Goal: Task Accomplishment & Management: Use online tool/utility

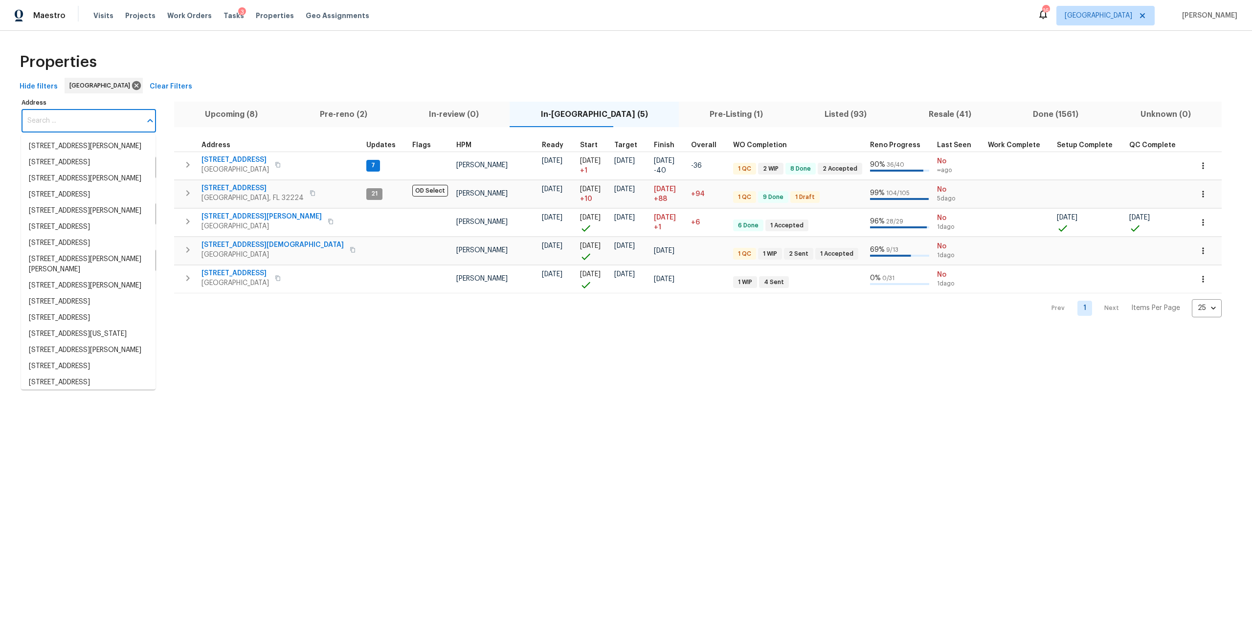
click at [123, 126] on input "Address" at bounding box center [82, 121] width 120 height 23
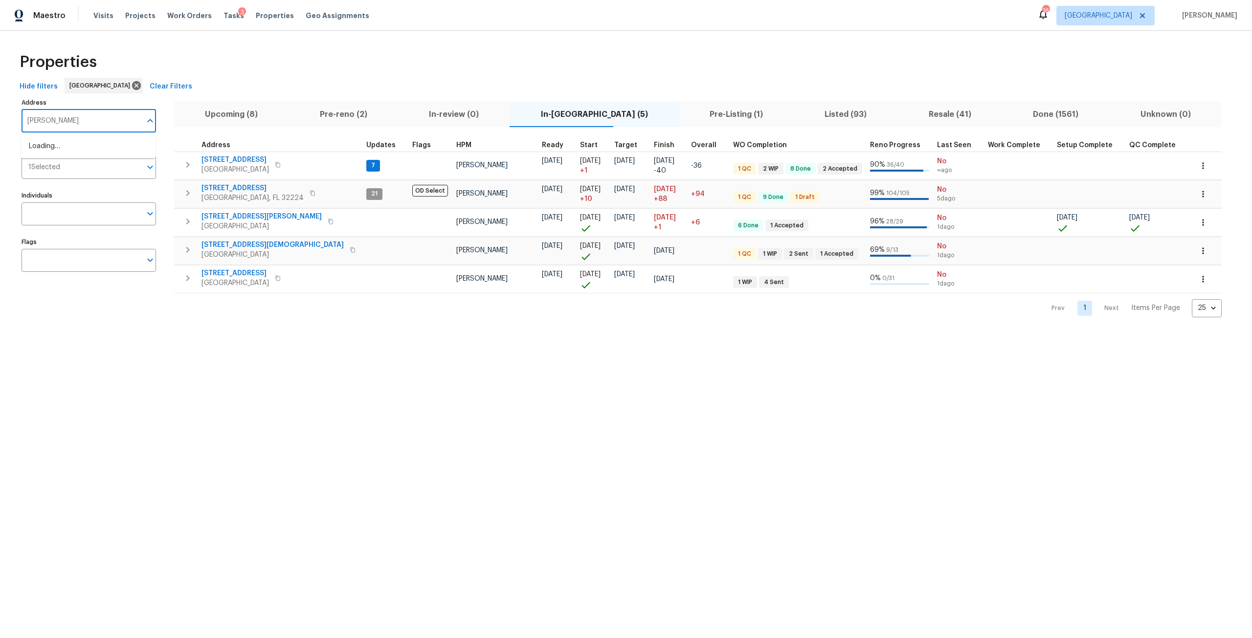
type input "mayes"
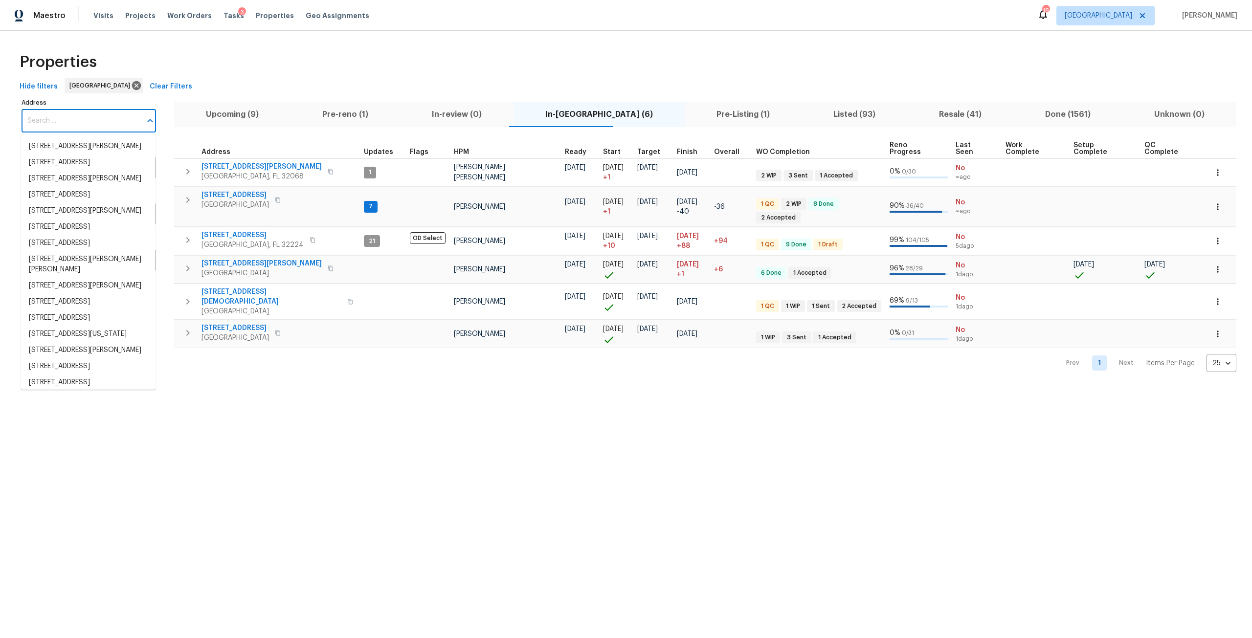
click at [111, 122] on input "Address" at bounding box center [82, 121] width 120 height 23
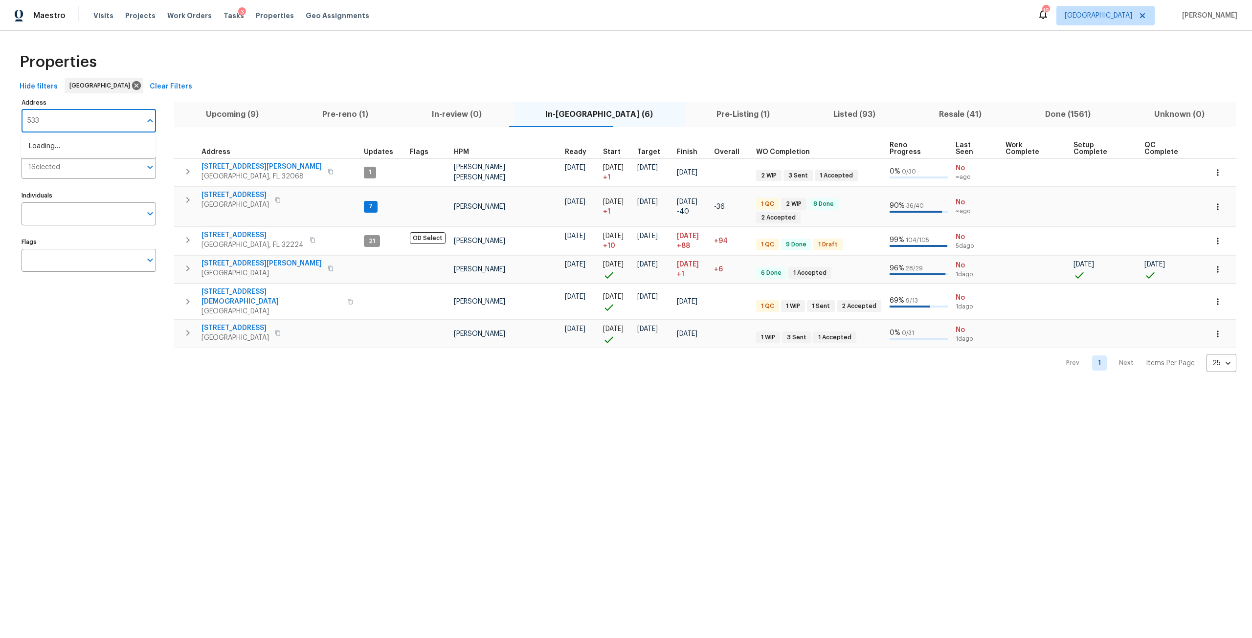
type input "5334"
click at [112, 171] on li "5334 Mays Dr Jacksonville FL 32209" at bounding box center [88, 162] width 134 height 16
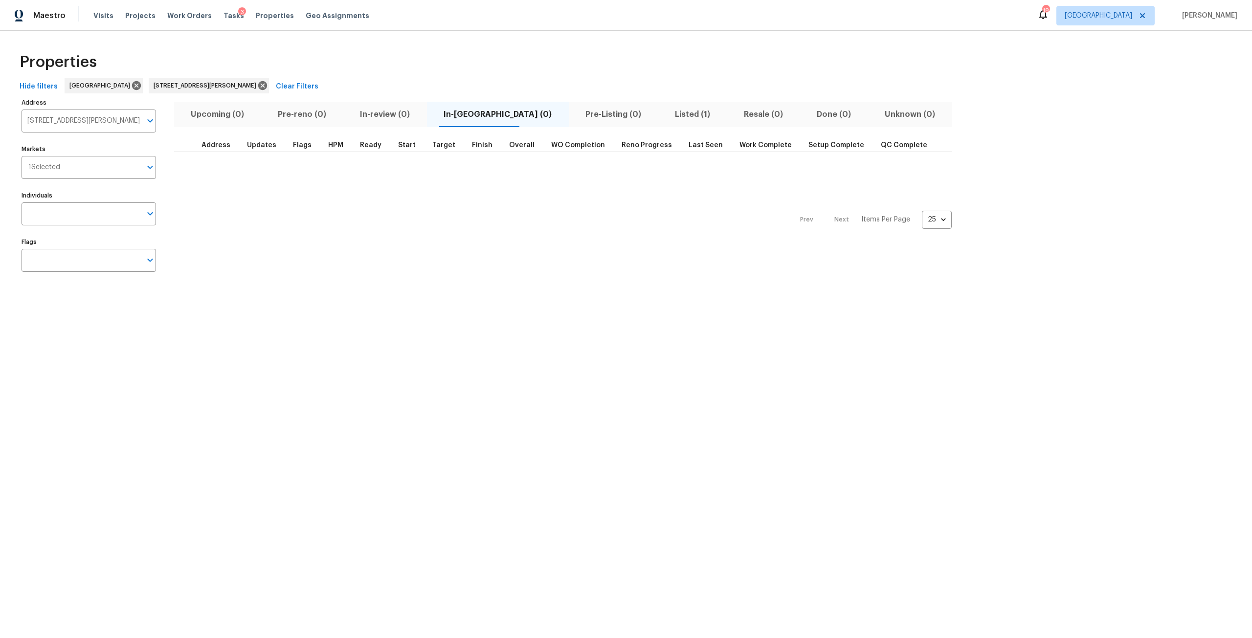
click at [663, 115] on span "Listed (1)" at bounding box center [691, 115] width 57 height 14
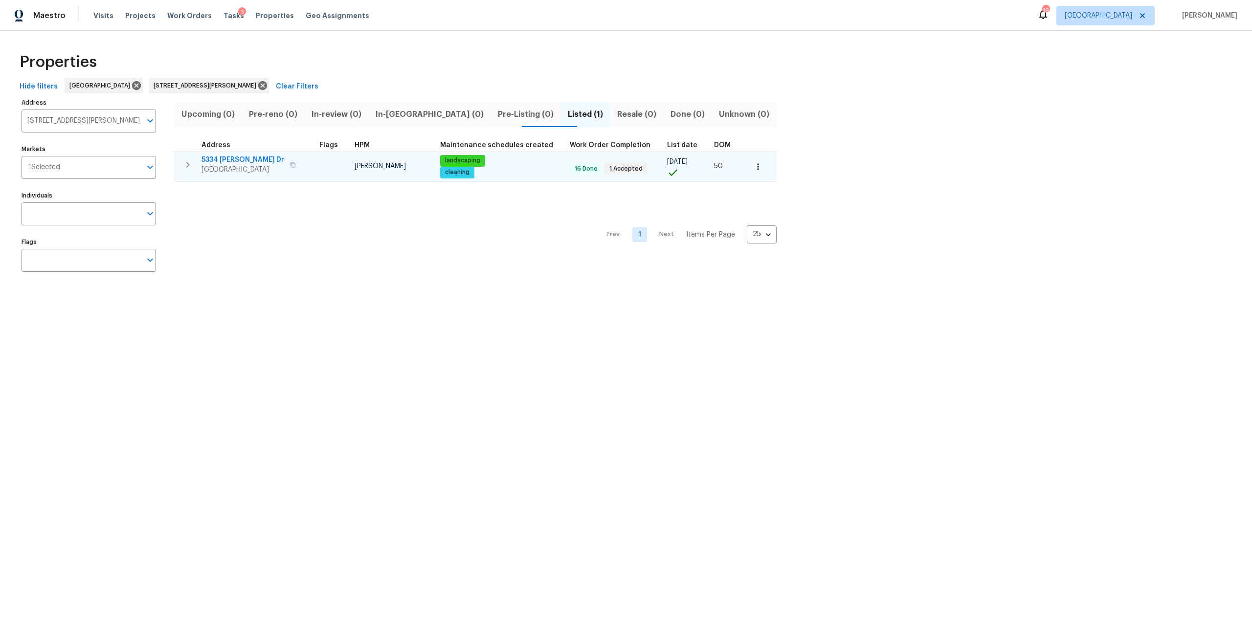
click at [747, 172] on button "button" at bounding box center [758, 167] width 22 height 22
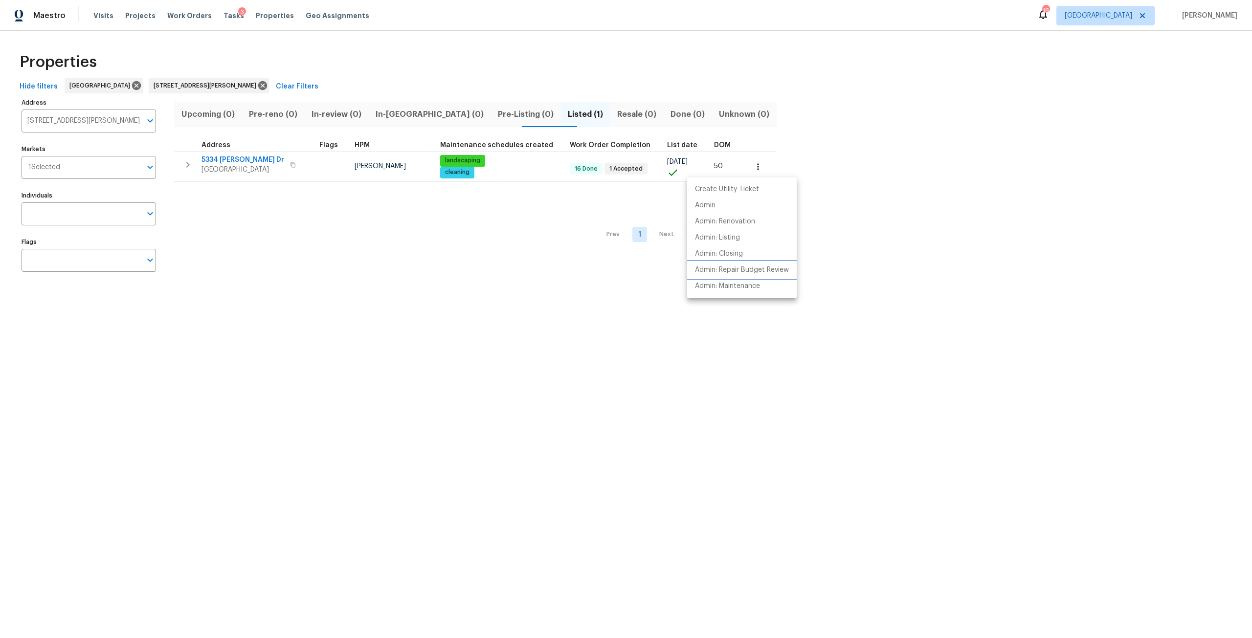
click at [765, 273] on p "Admin: Repair Budget Review" at bounding box center [742, 270] width 94 height 10
click at [236, 161] on div at bounding box center [626, 319] width 1252 height 638
click at [234, 155] on span "5334 Mays Dr" at bounding box center [242, 160] width 83 height 10
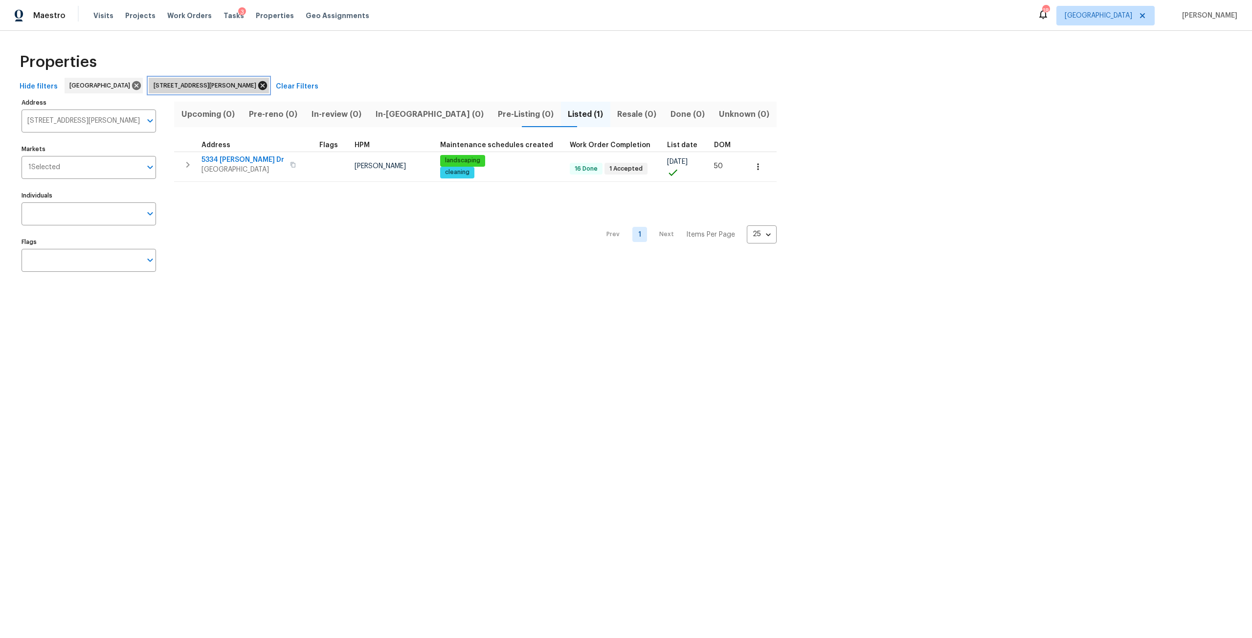
click at [258, 84] on icon at bounding box center [262, 85] width 9 height 9
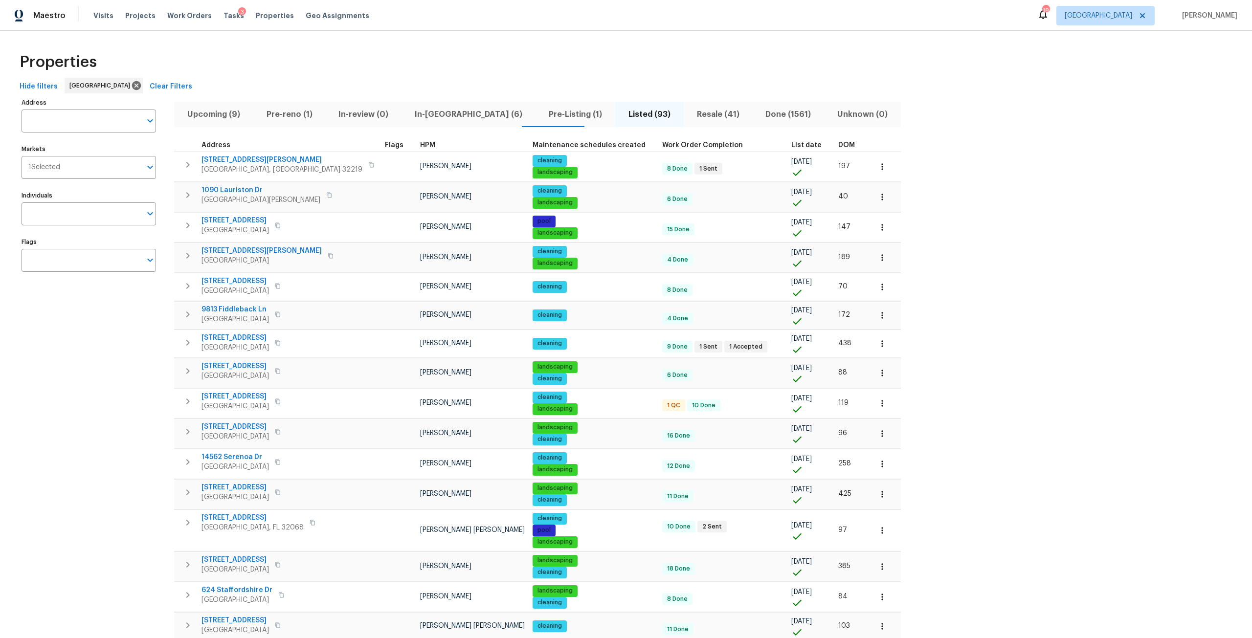
click at [430, 119] on span "In-reno (6)" at bounding box center [468, 115] width 122 height 14
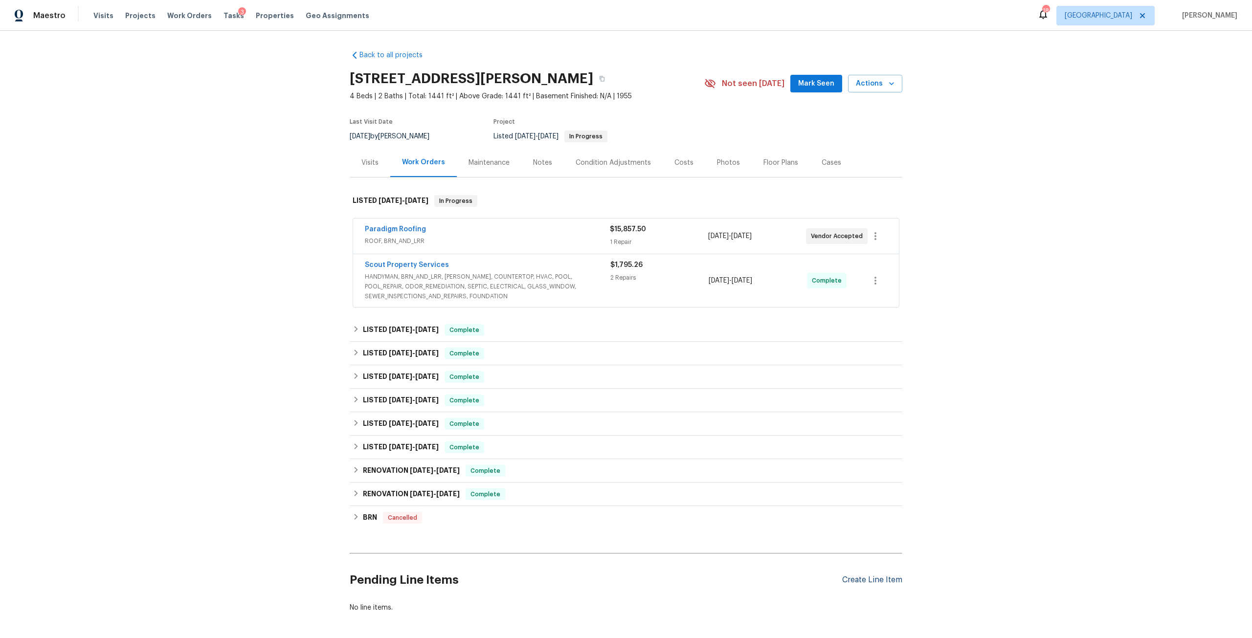
click at [896, 576] on div "Create Line Item" at bounding box center [872, 579] width 60 height 9
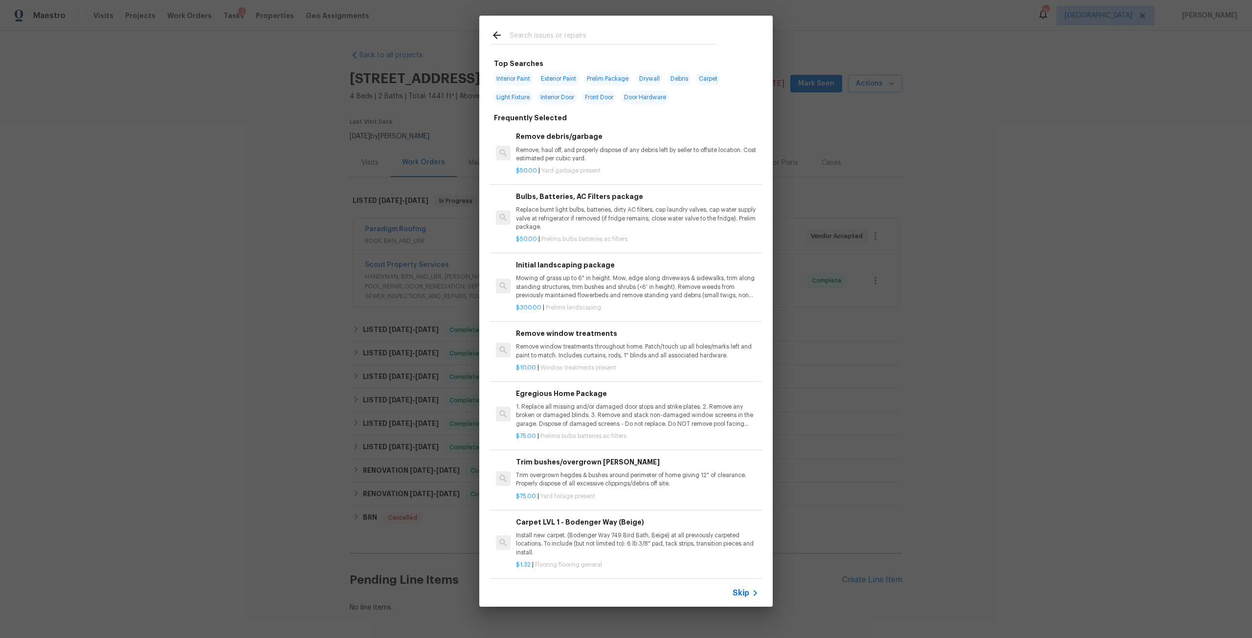
click at [650, 43] on input "text" at bounding box center [612, 36] width 207 height 15
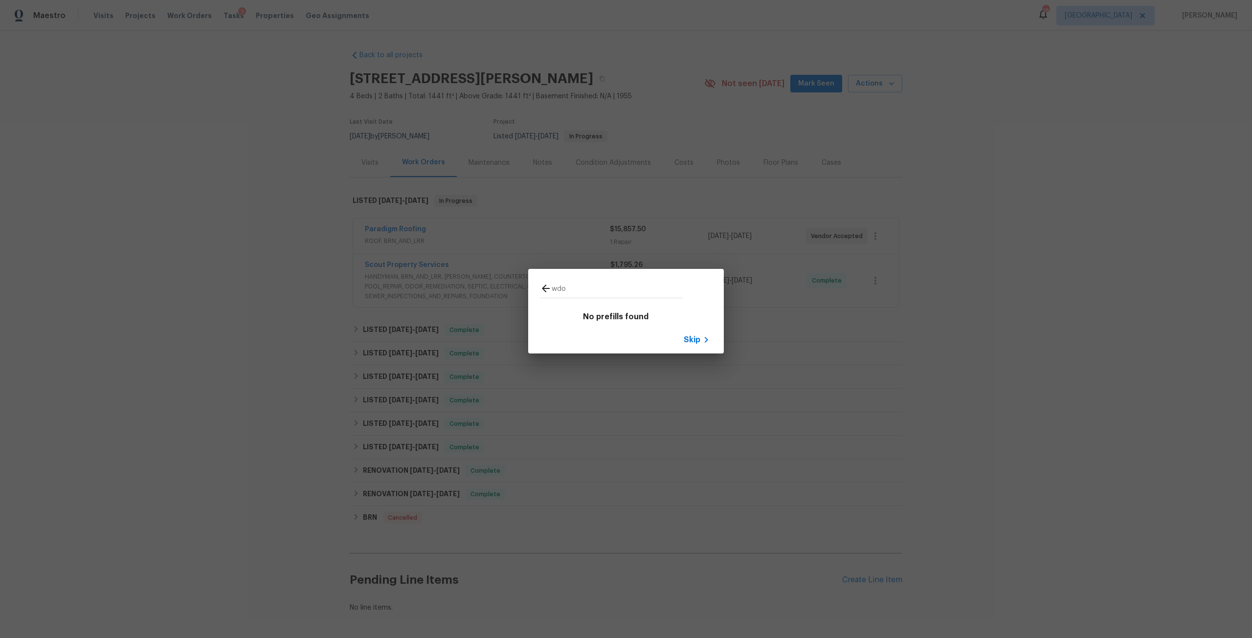
type input "wdo"
click at [544, 287] on icon at bounding box center [546, 289] width 8 height 8
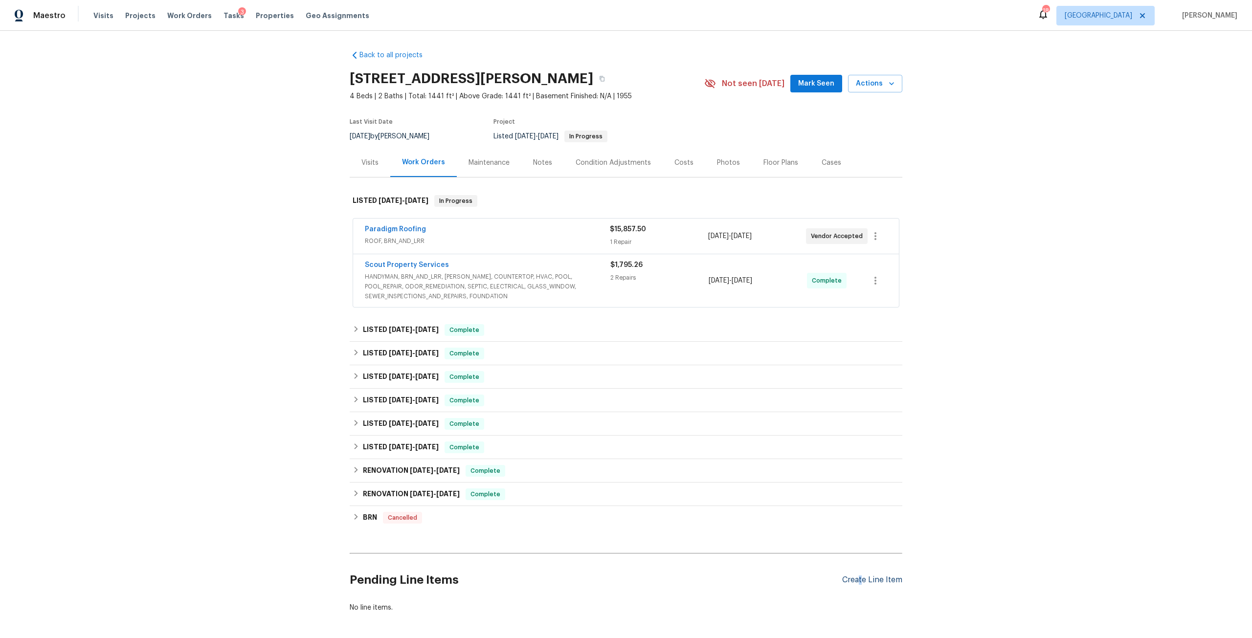
click at [857, 580] on div "Create Line Item" at bounding box center [872, 579] width 60 height 9
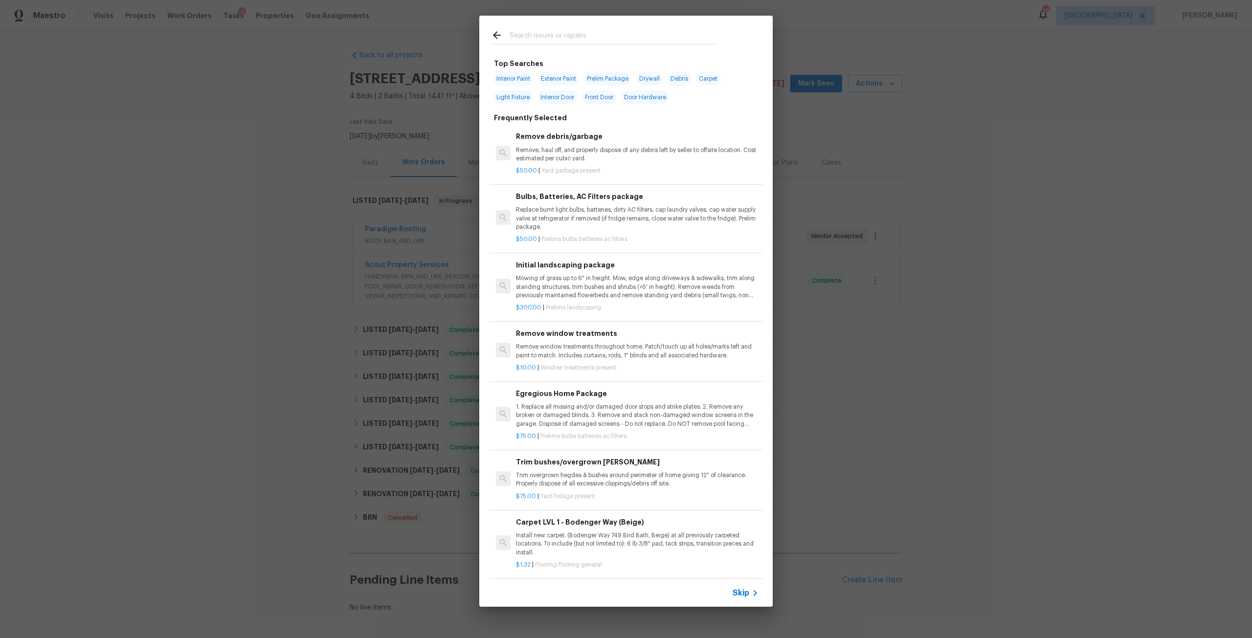
click at [591, 41] on input "text" at bounding box center [612, 36] width 207 height 15
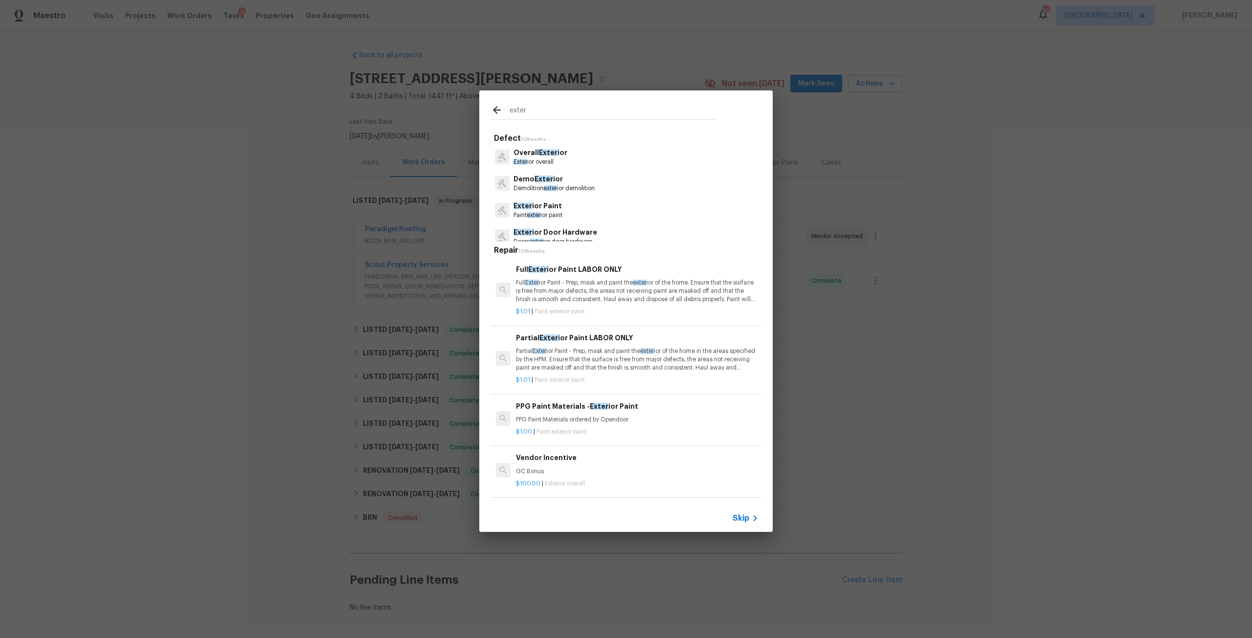
type input "exter"
click at [556, 156] on p "Overall Exter ior" at bounding box center [540, 153] width 54 height 10
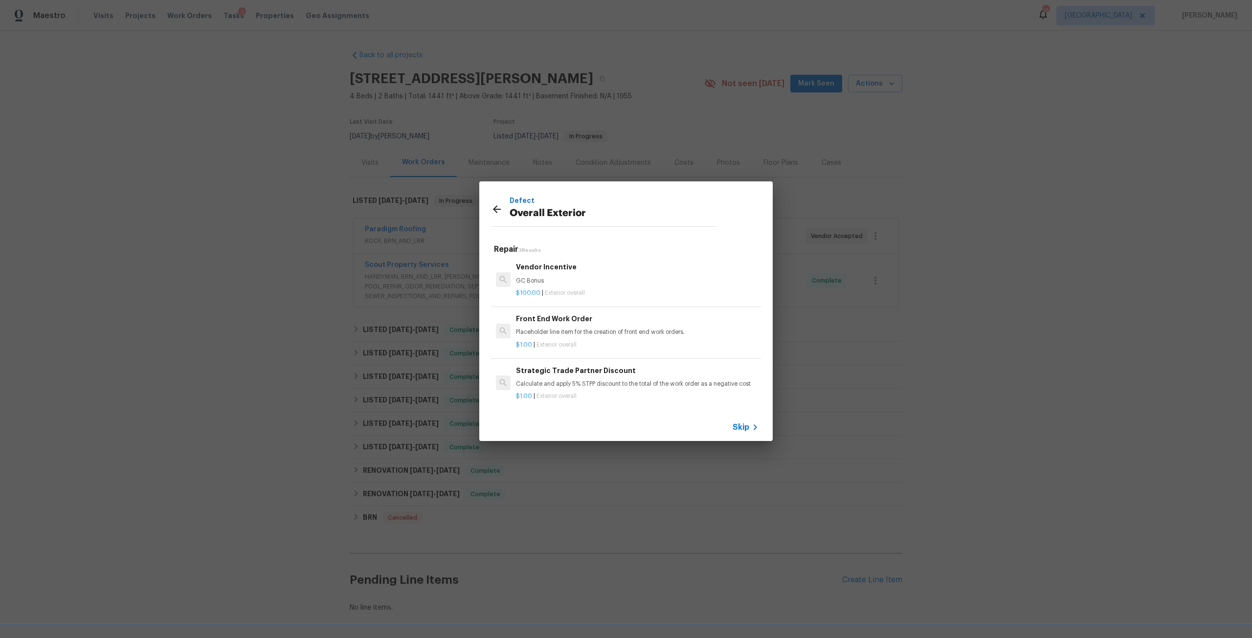
scroll to position [1, 0]
click at [577, 313] on h6 "Front End Work Order" at bounding box center [637, 318] width 242 height 11
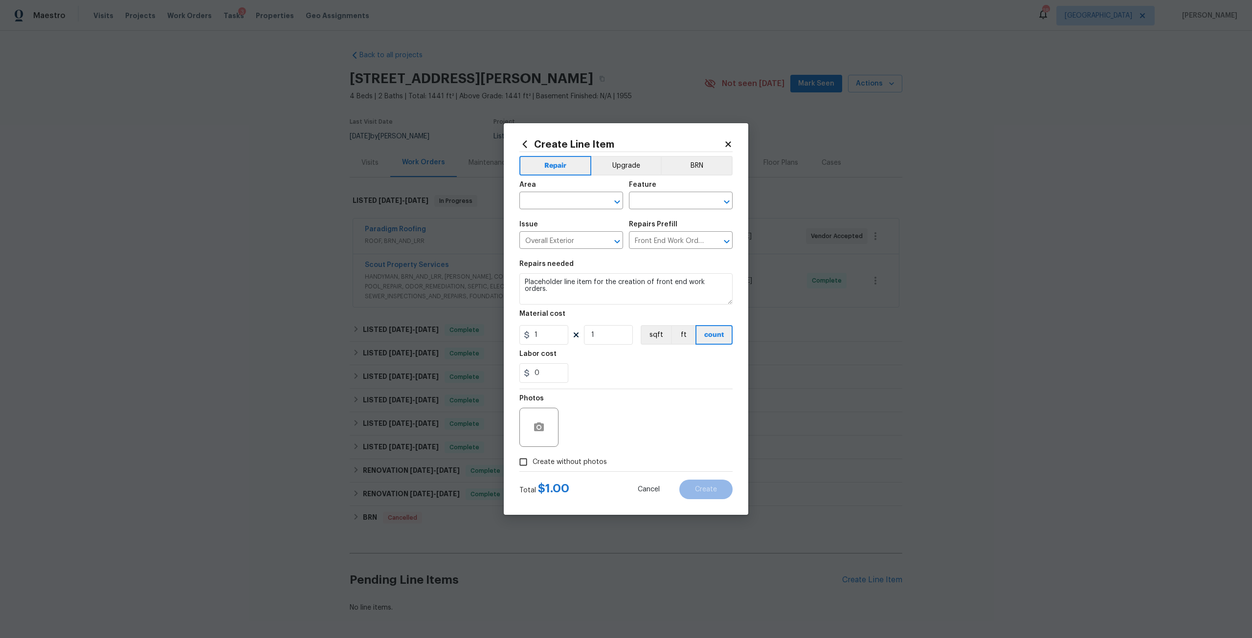
click at [583, 193] on div "Area" at bounding box center [571, 187] width 104 height 13
click at [586, 195] on input "text" at bounding box center [557, 201] width 76 height 15
click at [560, 245] on li "Exterior Overall" at bounding box center [571, 239] width 104 height 16
type input "Exterior Overall"
click at [673, 198] on input "text" at bounding box center [667, 201] width 76 height 15
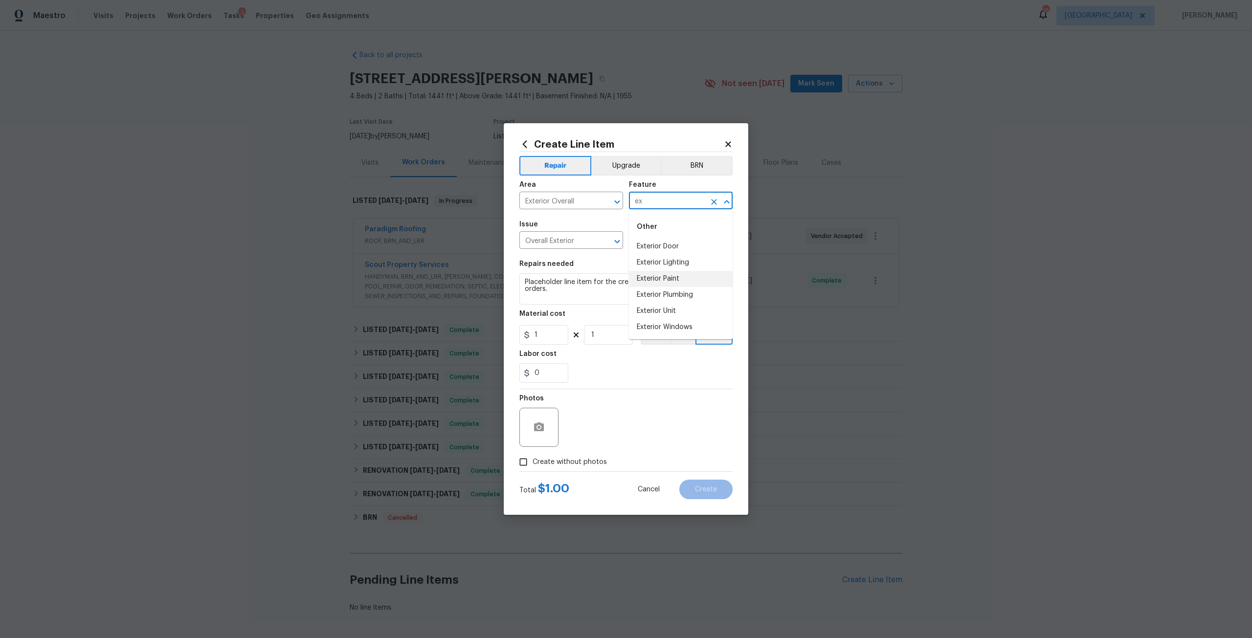
click at [659, 281] on li "Exterior Paint" at bounding box center [681, 279] width 104 height 16
type input "Exterior Paint"
click at [538, 290] on textarea "Placeholder line item for the creation of front end work orders." at bounding box center [625, 288] width 213 height 31
click at [529, 293] on textarea "Placeholder line item for the creation of front end work orders." at bounding box center [625, 288] width 213 height 31
click at [729, 285] on textarea "Placeholder line item for the creation of front end work orders." at bounding box center [625, 288] width 213 height 31
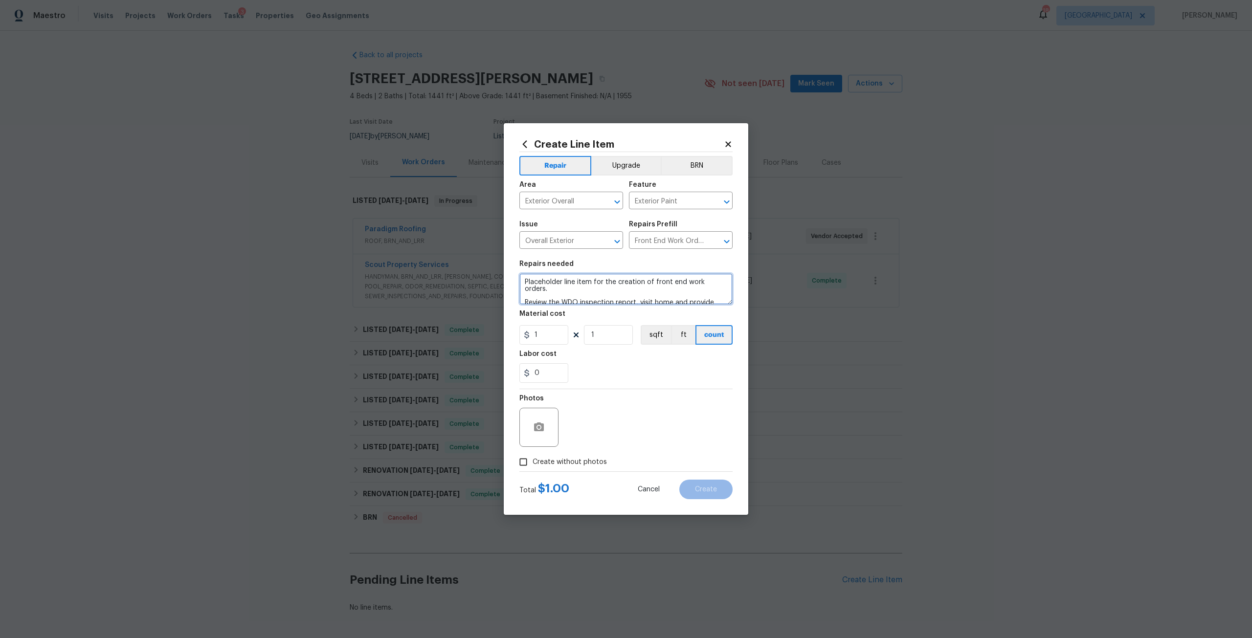
scroll to position [9, 0]
type textarea "Placeholder line item for the creation of front end work orders. Review the WDO…"
click at [568, 462] on span "Create without photos" at bounding box center [569, 462] width 74 height 10
click at [532, 462] on input "Create without photos" at bounding box center [523, 462] width 19 height 19
checkbox input "true"
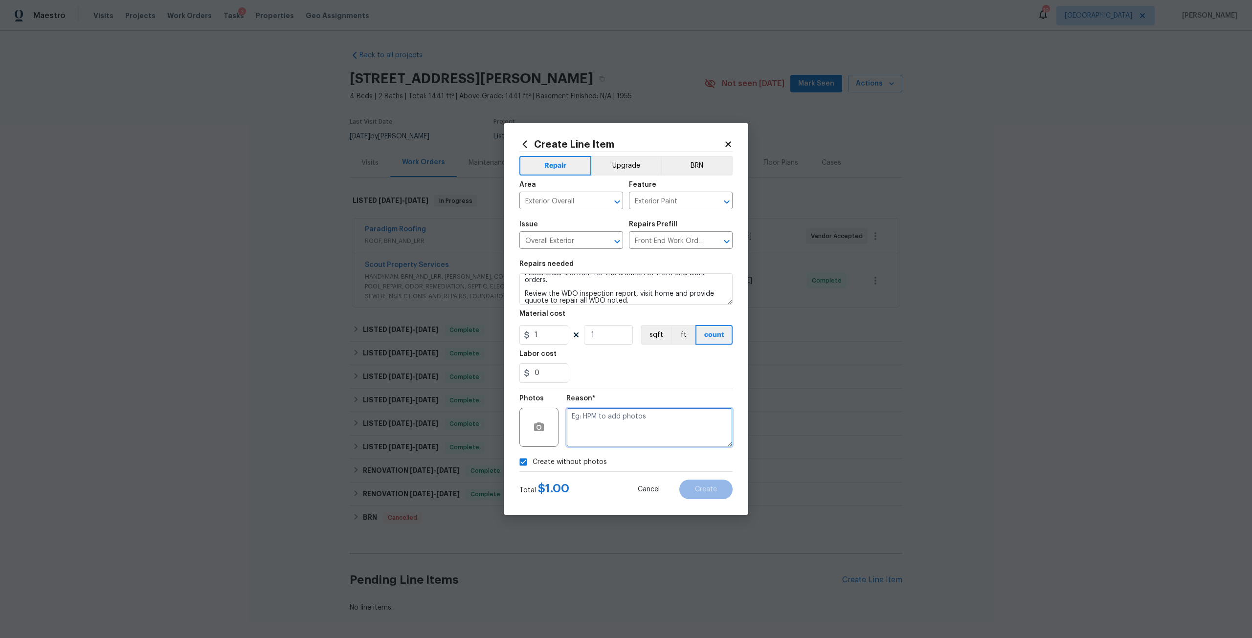
click at [632, 436] on textarea at bounding box center [649, 427] width 166 height 39
click at [698, 484] on button "Create" at bounding box center [705, 490] width 53 height 20
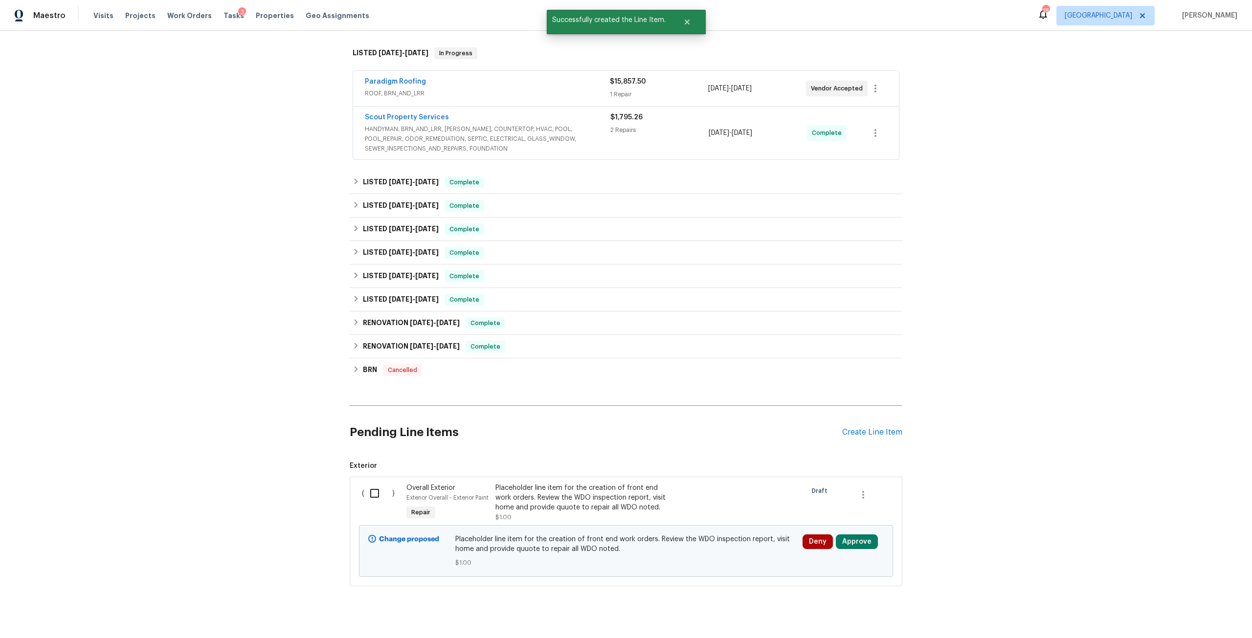
scroll to position [179, 0]
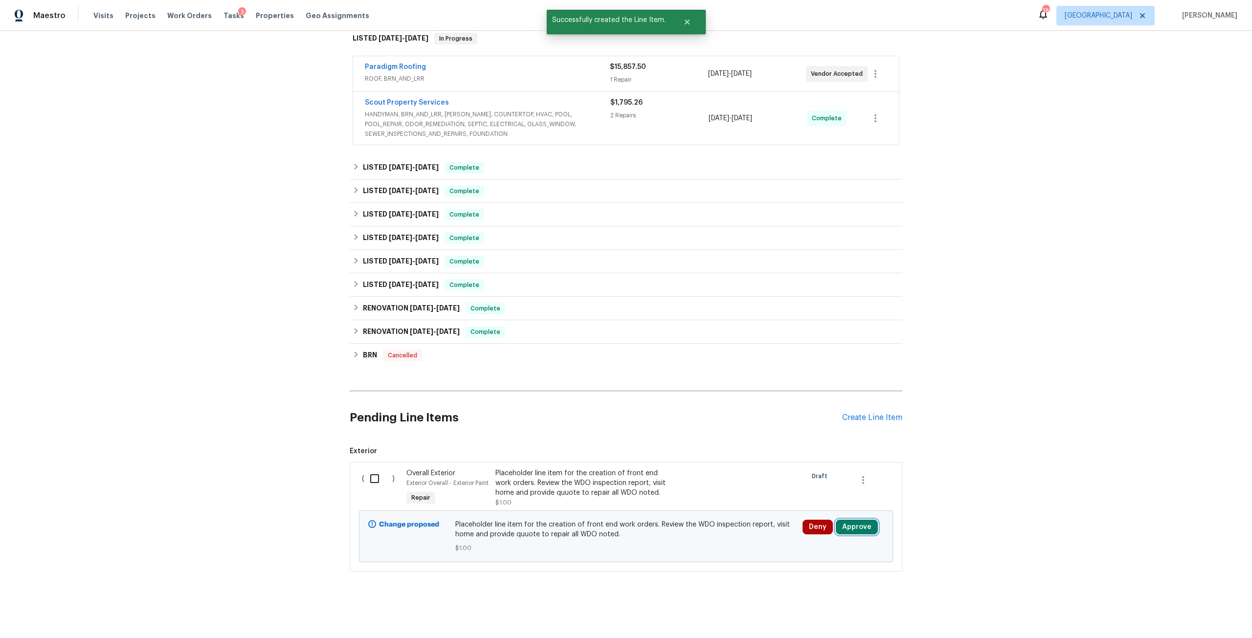
click at [860, 526] on button "Approve" at bounding box center [857, 527] width 42 height 15
click at [776, 490] on div "Approve Cancel" at bounding box center [852, 488] width 156 height 20
click at [792, 491] on div "Approve Cancel" at bounding box center [852, 488] width 156 height 20
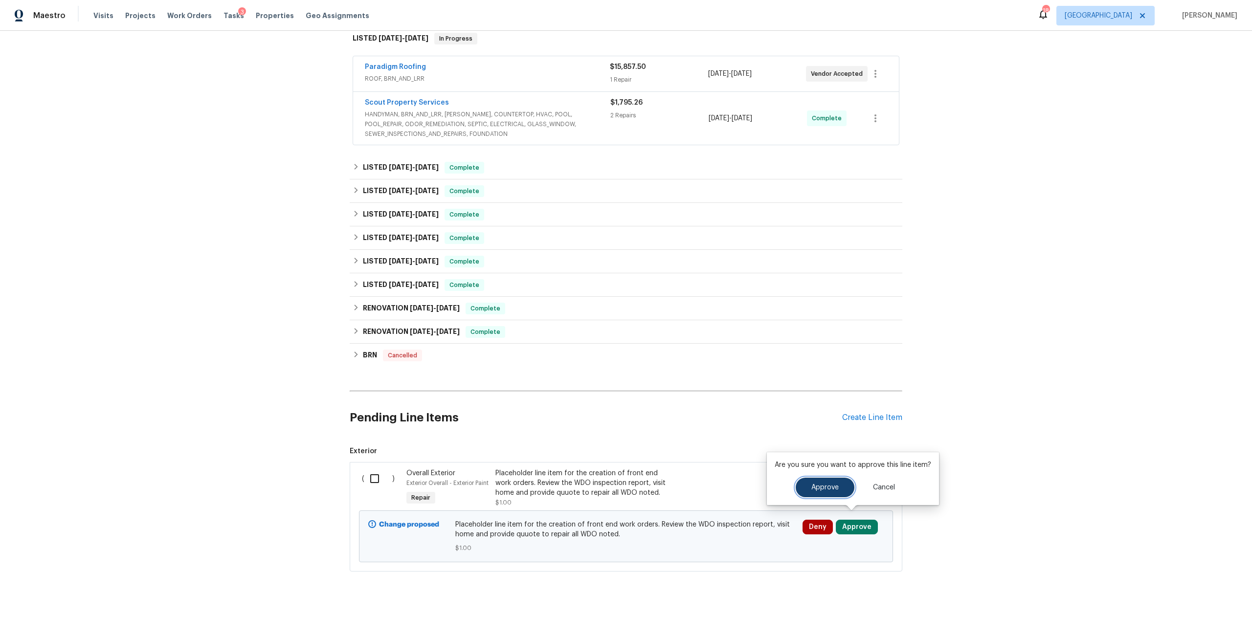
click at [823, 481] on button "Approve" at bounding box center [824, 488] width 59 height 20
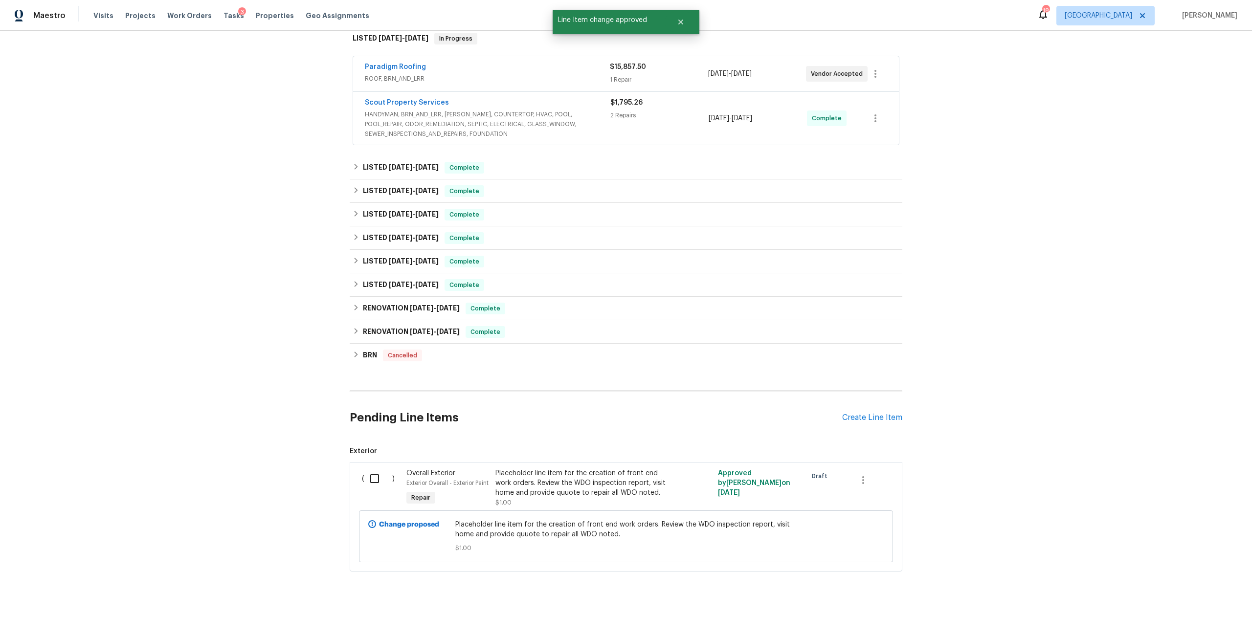
click at [387, 468] on input "checkbox" at bounding box center [378, 478] width 28 height 21
checkbox input "true"
click at [1174, 614] on span "Create Work Order" at bounding box center [1195, 614] width 65 height 12
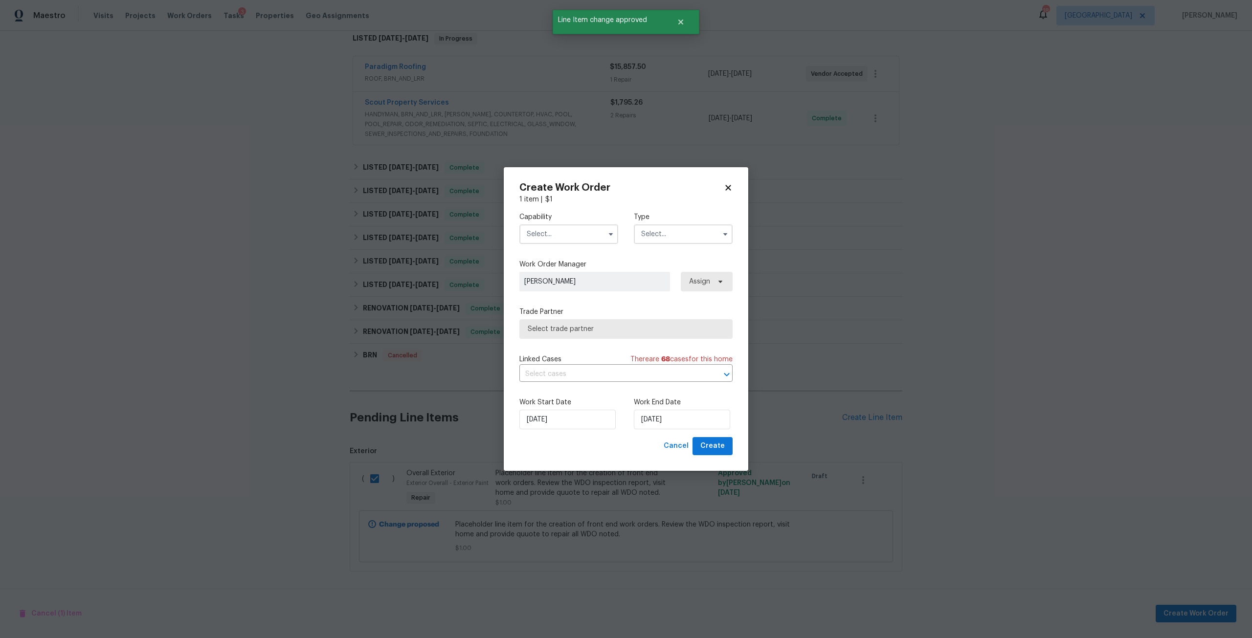
click at [560, 229] on input "text" at bounding box center [568, 234] width 99 height 20
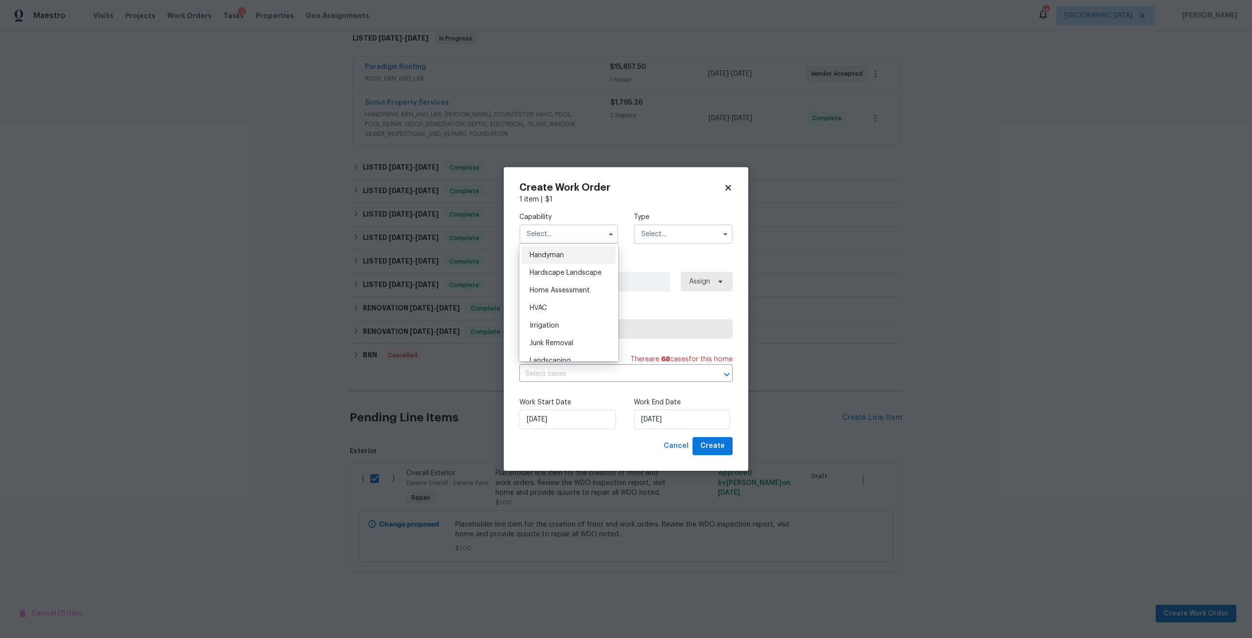
click at [559, 259] on span "Handyman" at bounding box center [546, 255] width 34 height 7
type input "Handyman"
click at [688, 231] on input "text" at bounding box center [683, 234] width 99 height 20
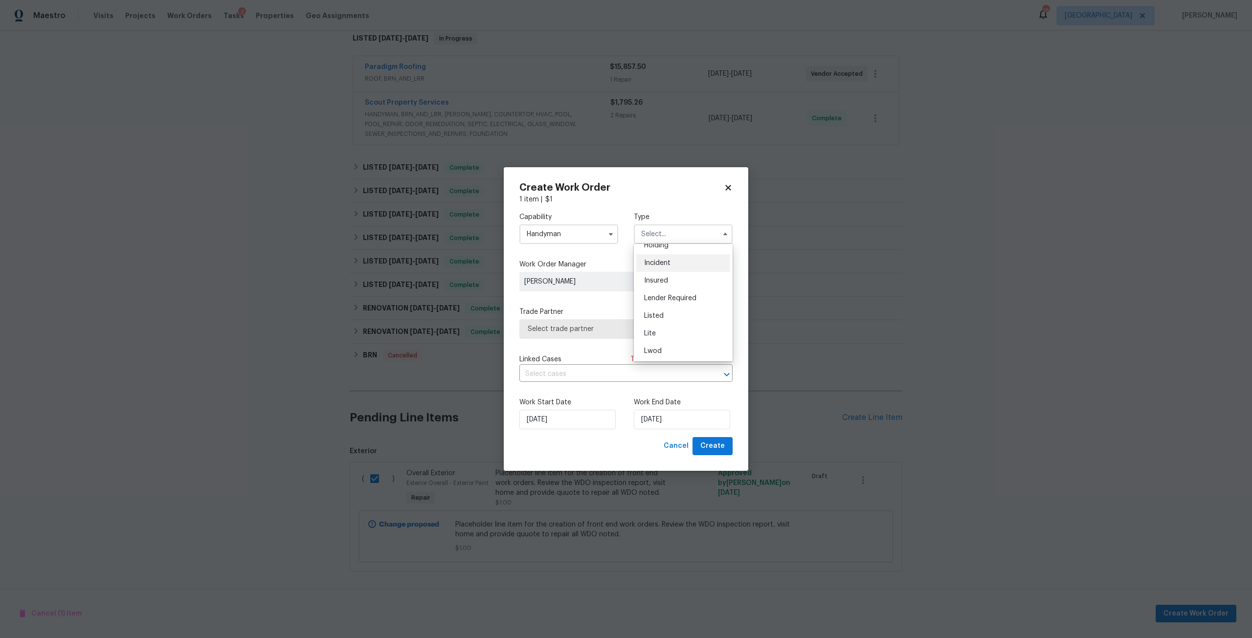
scroll to position [49, 0]
click at [679, 309] on div "Listed" at bounding box center [683, 312] width 94 height 18
type input "Listed"
click at [688, 284] on span "Assign" at bounding box center [697, 282] width 23 height 10
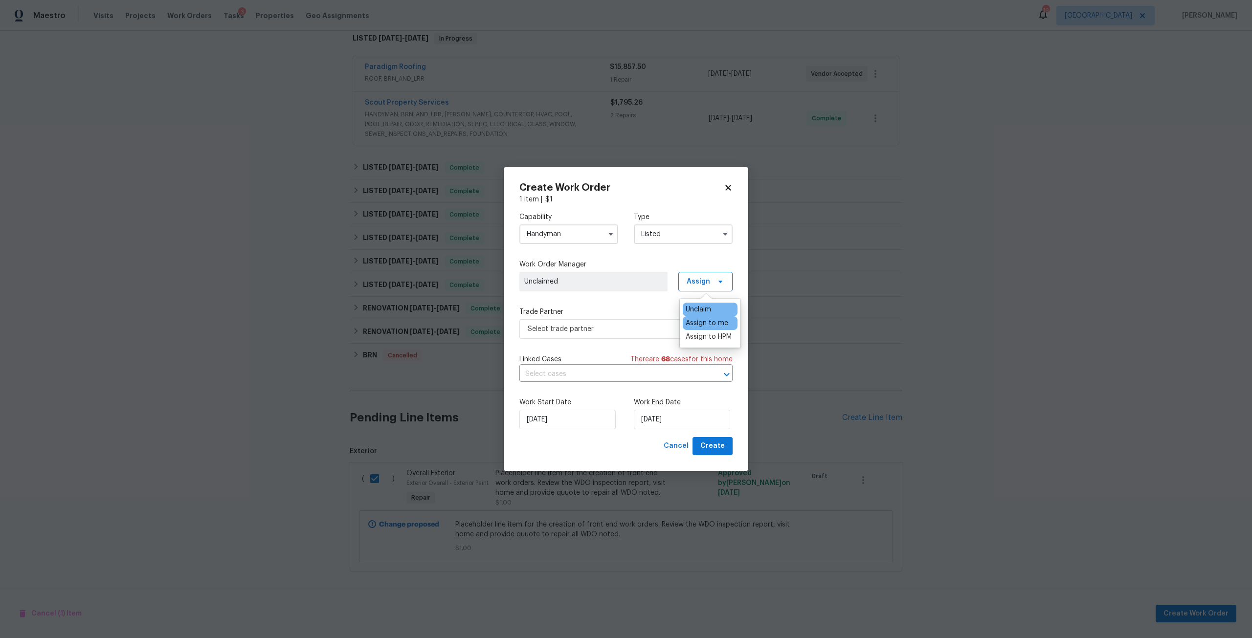
click at [706, 319] on div "Assign to me" at bounding box center [706, 323] width 43 height 10
click at [654, 327] on span "Select trade partner" at bounding box center [619, 329] width 182 height 10
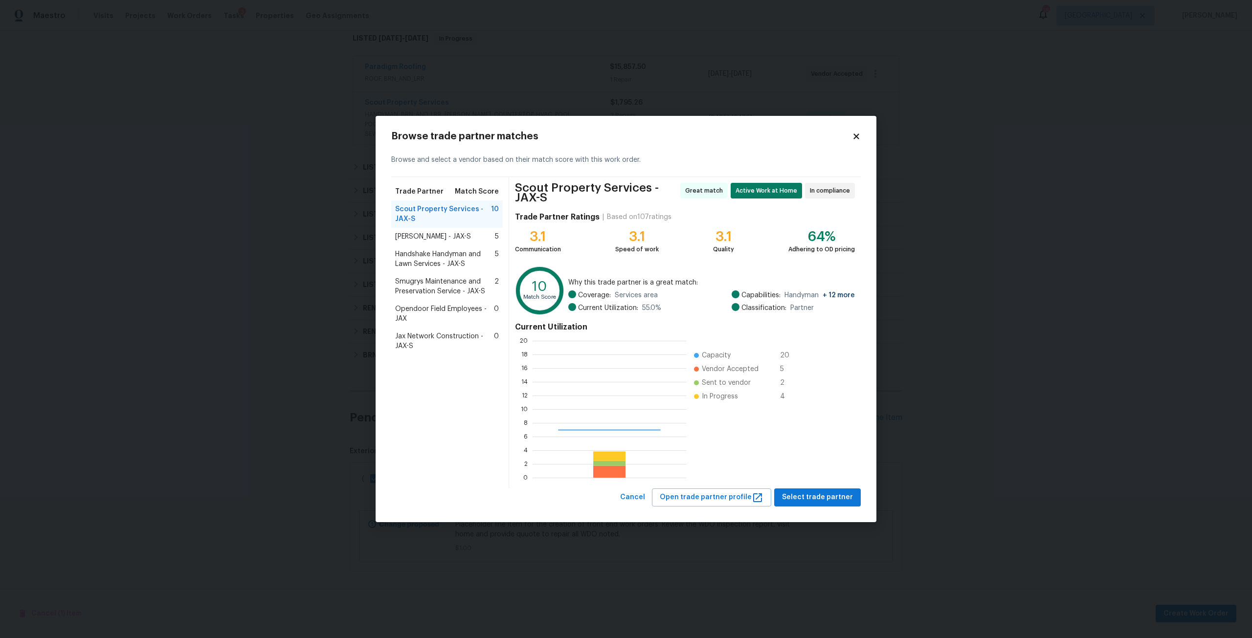
scroll to position [130, 147]
click at [796, 505] on button "Select trade partner" at bounding box center [817, 497] width 87 height 18
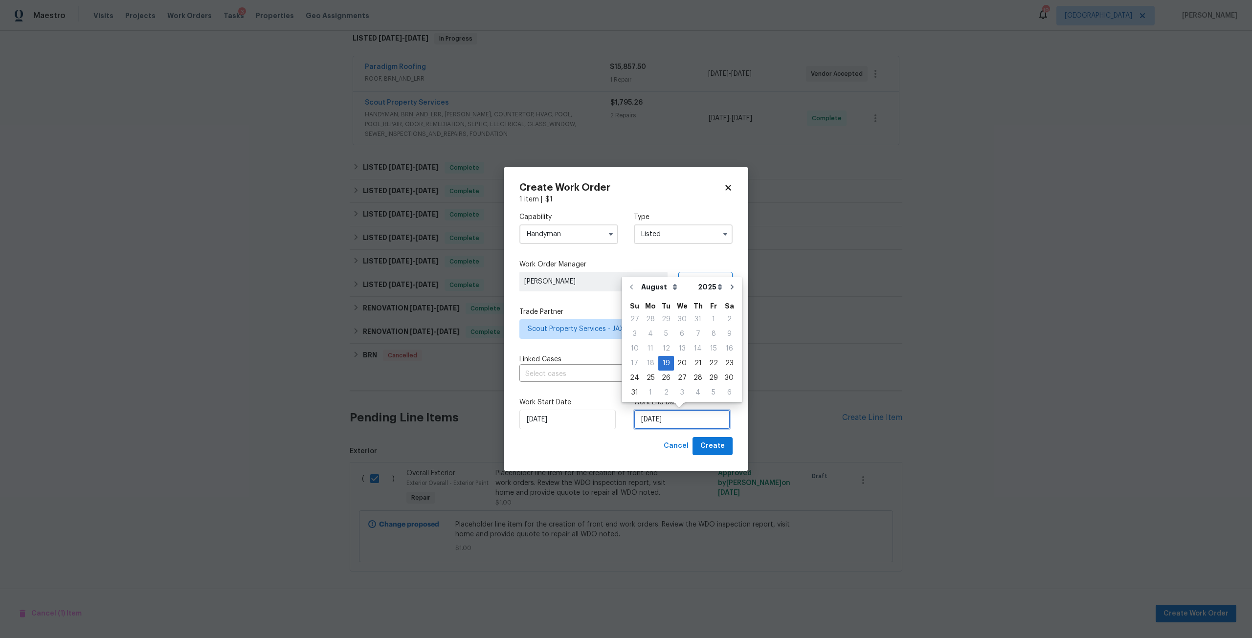
click at [653, 426] on input "[DATE]" at bounding box center [682, 420] width 96 height 20
click at [705, 366] on div "22" at bounding box center [713, 363] width 16 height 14
type input "[DATE]"
click at [714, 442] on span "Create" at bounding box center [712, 446] width 24 height 12
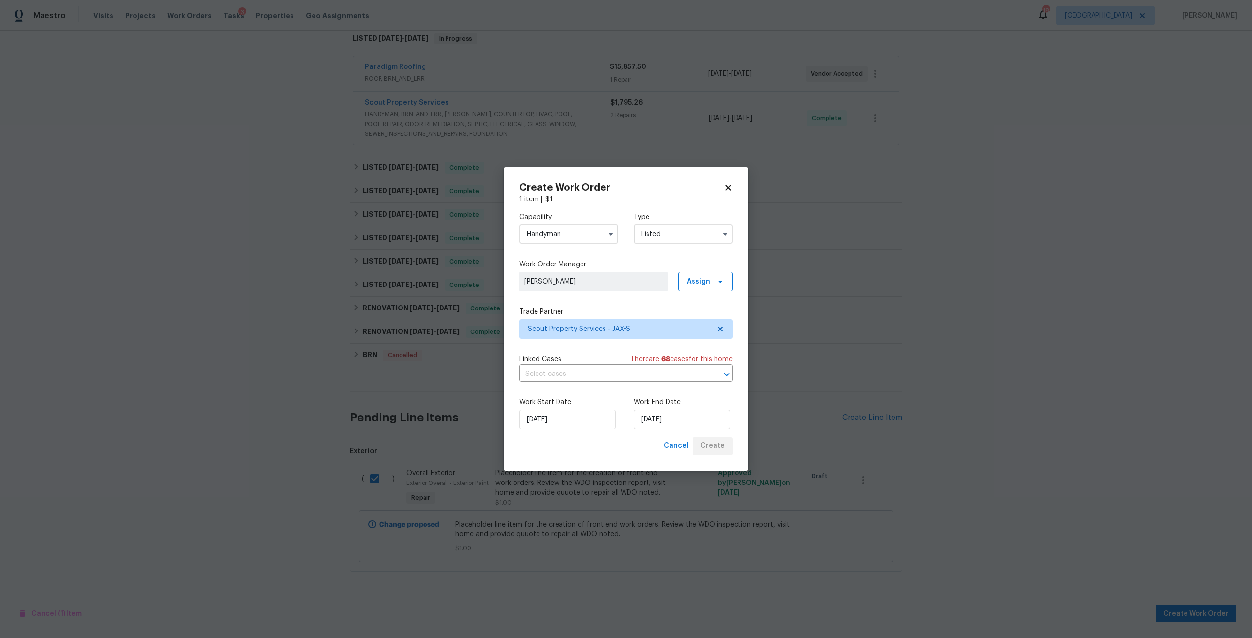
checkbox input "false"
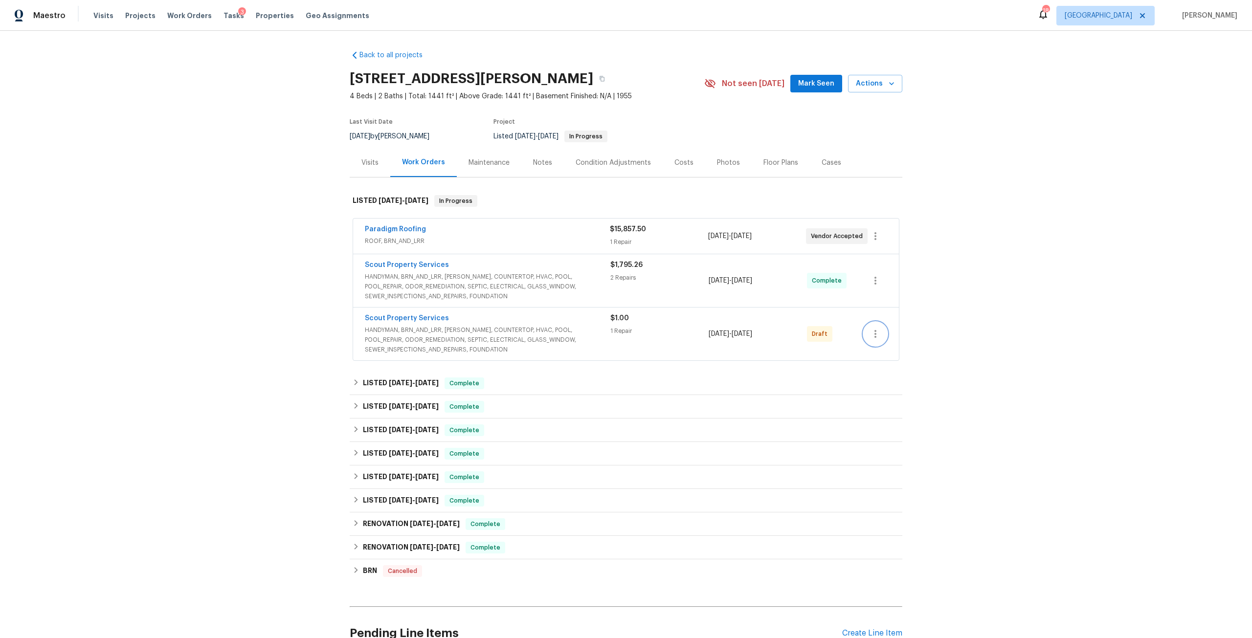
click at [870, 325] on button "button" at bounding box center [874, 333] width 23 height 23
click at [907, 335] on li "Send to Vendor" at bounding box center [914, 334] width 109 height 16
